Goal: Task Accomplishment & Management: Use online tool/utility

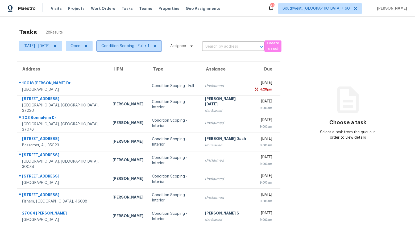
click at [146, 47] on span "Condition Scoping - Full + 1" at bounding box center [125, 45] width 48 height 5
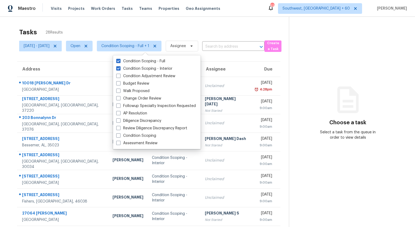
click at [128, 31] on div "Tasks 28 Results" at bounding box center [154, 32] width 270 height 14
